Goal: Transaction & Acquisition: Purchase product/service

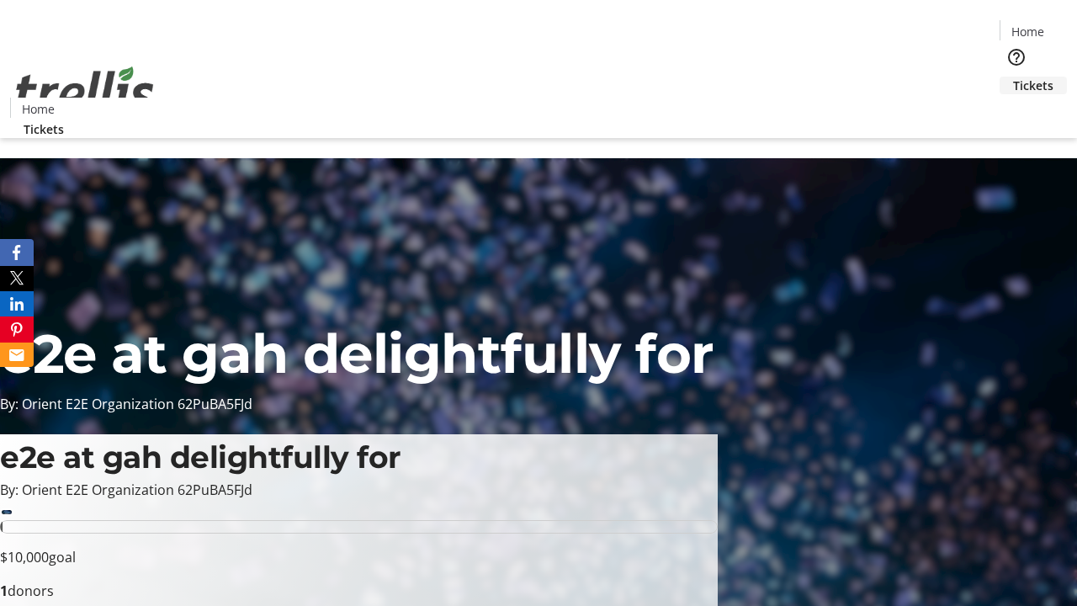
click at [1013, 77] on span "Tickets" at bounding box center [1033, 86] width 40 height 18
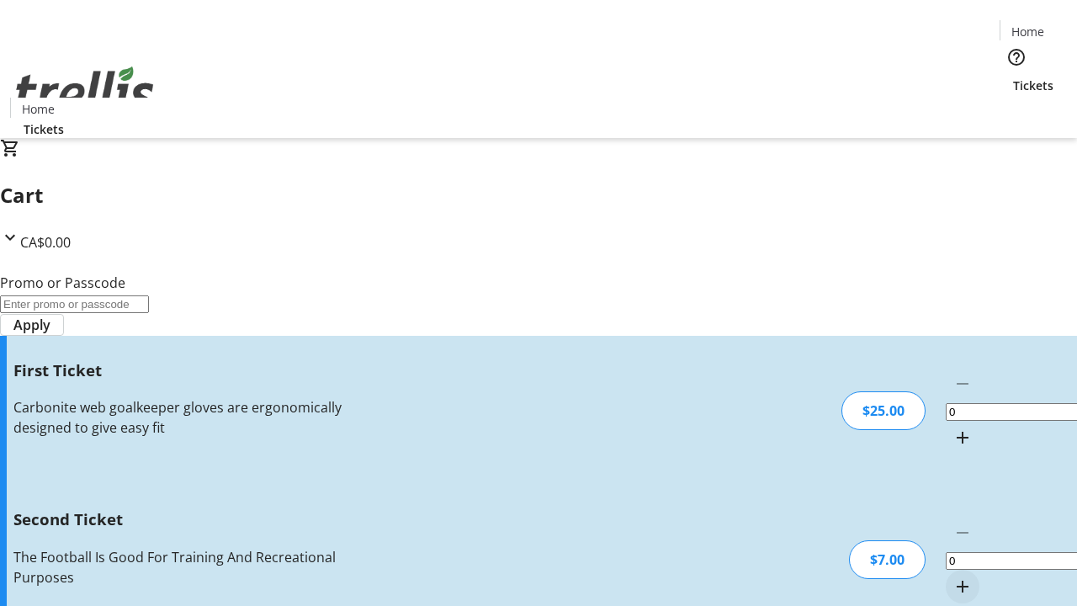
click at [952, 427] on mat-icon "Increment by one" at bounding box center [962, 437] width 20 height 20
type input "1"
click at [952, 576] on mat-icon "Increment by one" at bounding box center [962, 586] width 20 height 20
type input "2"
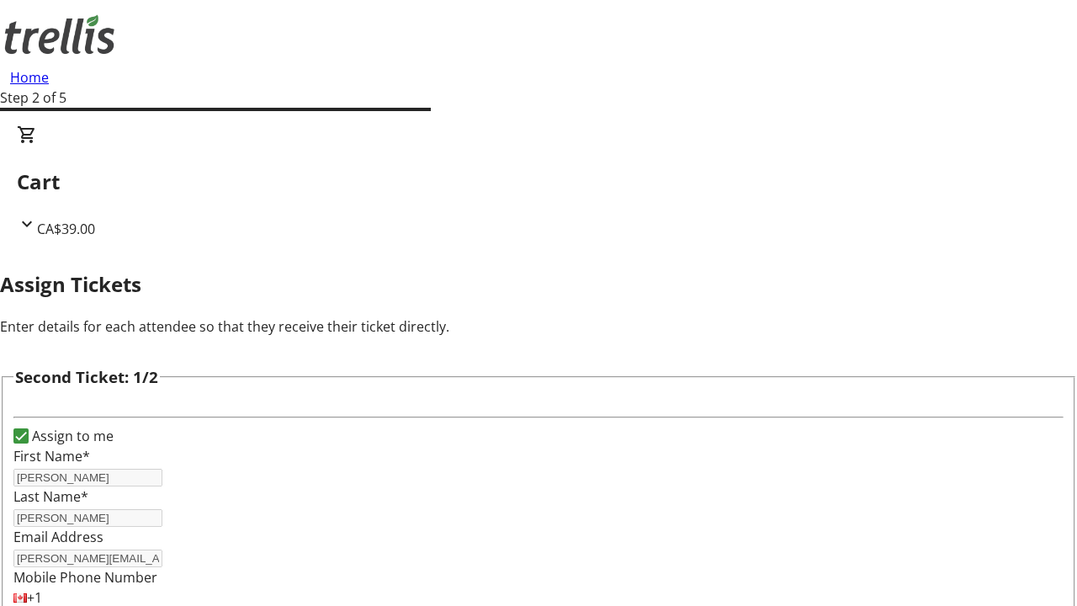
type input "[PERSON_NAME]"
type input "[PERSON_NAME][EMAIL_ADDRESS][DOMAIN_NAME]"
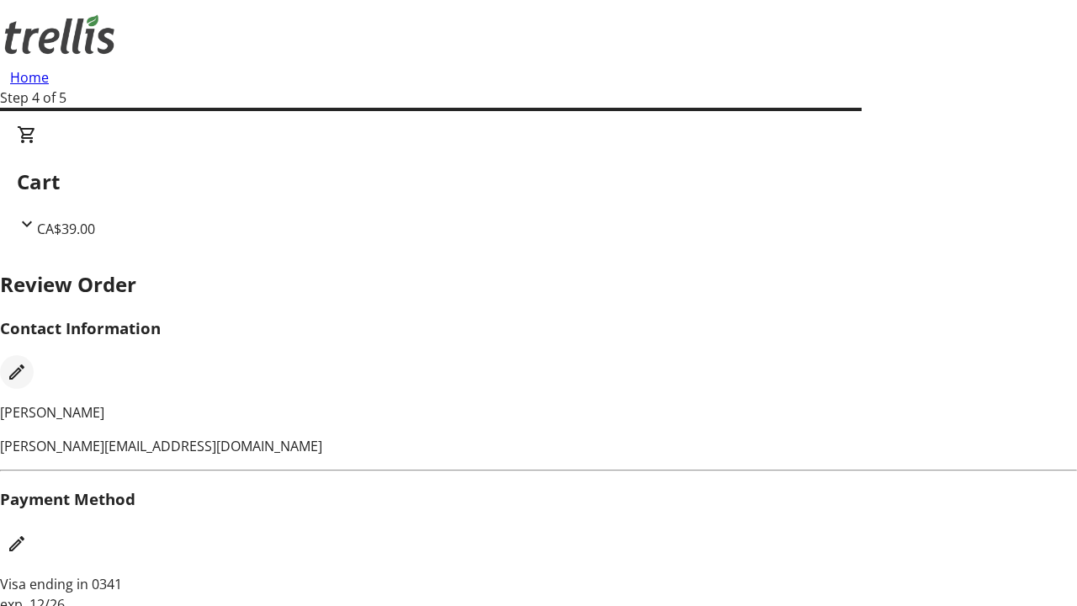
click at [27, 362] on mat-icon "Edit Contact Information" at bounding box center [17, 372] width 20 height 20
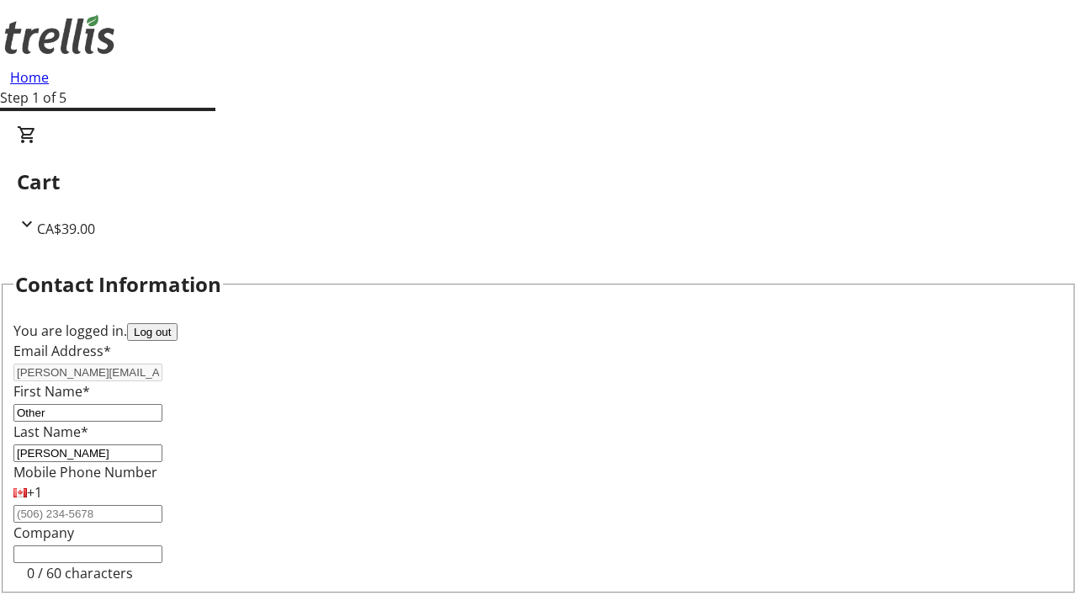
type input "Other"
type input "Name"
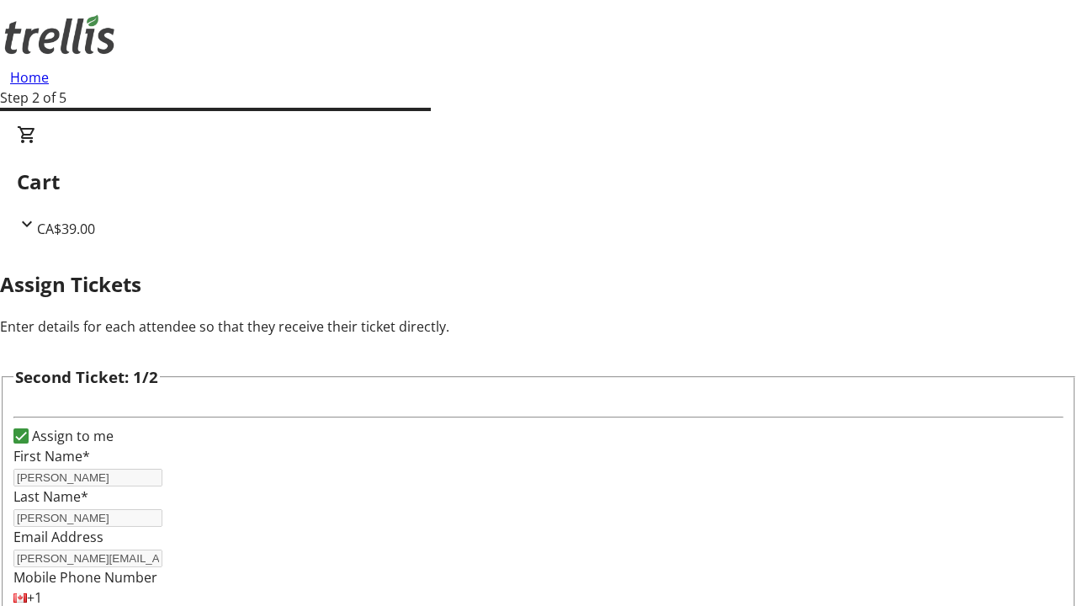
type input "New"
type input "Name"
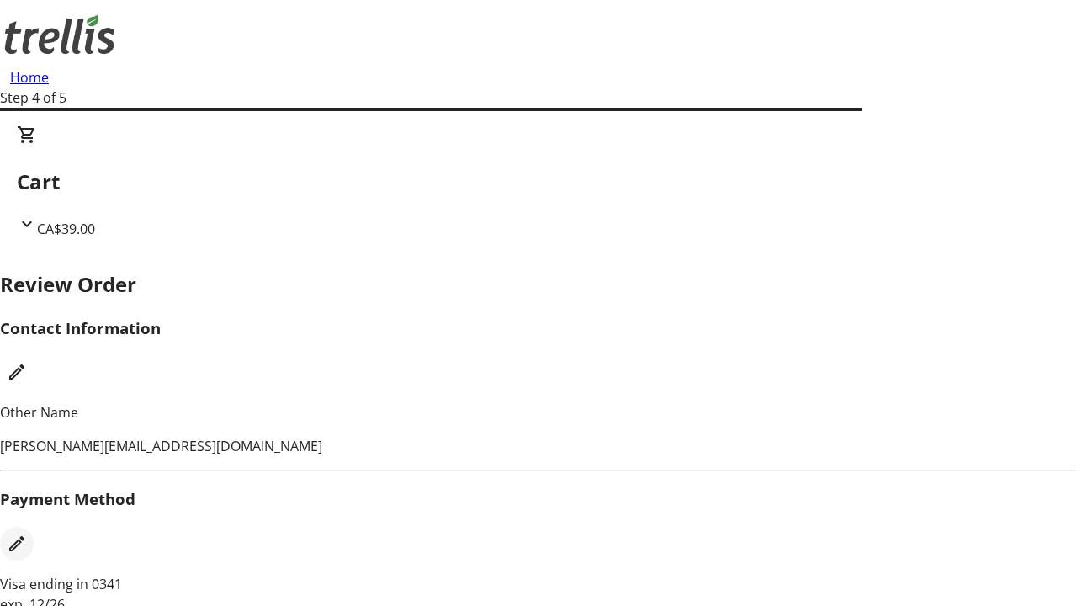
click at [27, 533] on mat-icon "Edit Payment Method" at bounding box center [17, 543] width 20 height 20
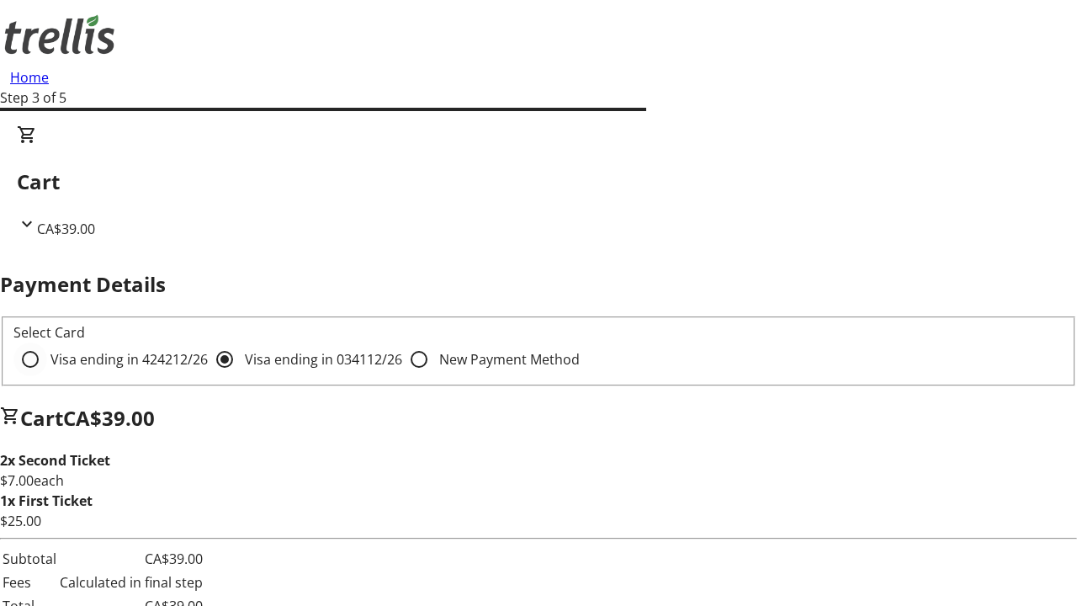
click at [47, 342] on input "Visa ending in 4242 12/26" at bounding box center [30, 359] width 34 height 34
radio input "true"
